Goal: Register for event/course

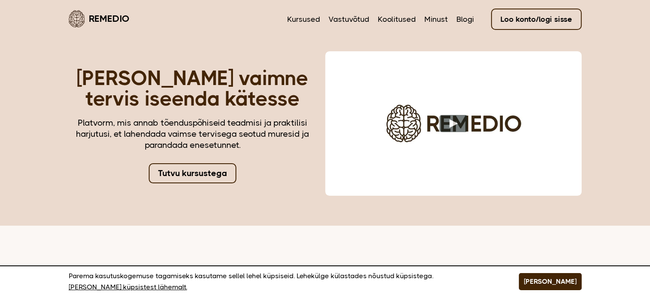
click at [195, 167] on link "Tutvu kursustega" at bounding box center [193, 173] width 88 height 20
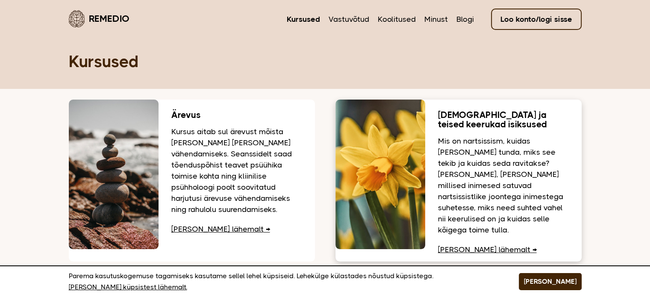
click at [464, 245] on link "Loe lähemalt" at bounding box center [487, 249] width 99 height 9
